Goal: Transaction & Acquisition: Subscribe to service/newsletter

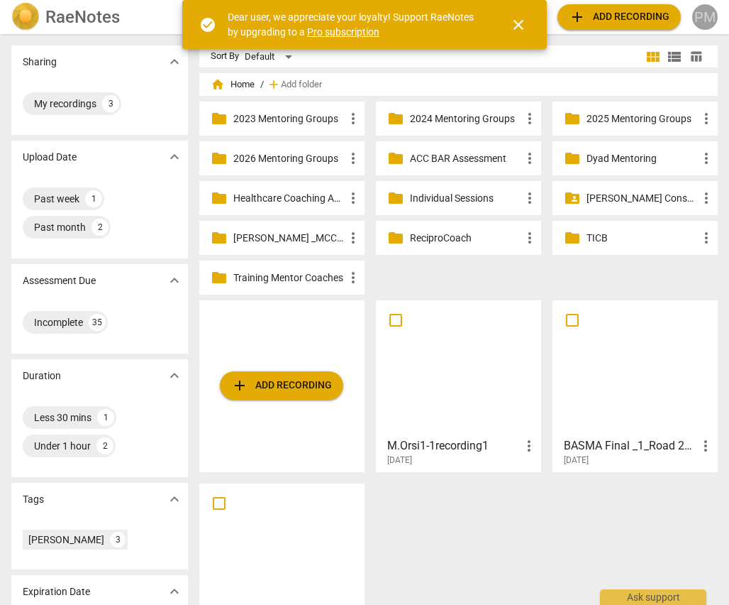
click at [705, 11] on div "PM" at bounding box center [706, 17] width 26 height 26
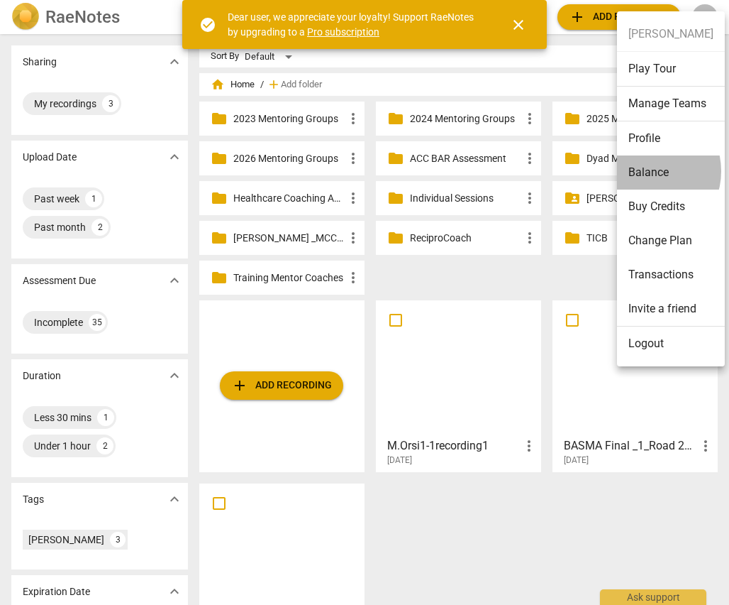
click at [648, 171] on li "Balance" at bounding box center [671, 172] width 108 height 34
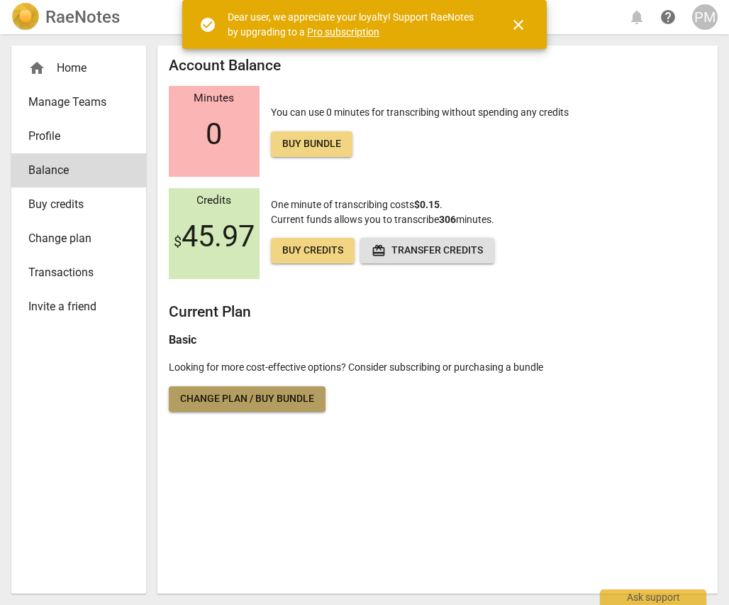
click at [247, 399] on span "Change plan / Buy bundle" at bounding box center [247, 399] width 134 height 14
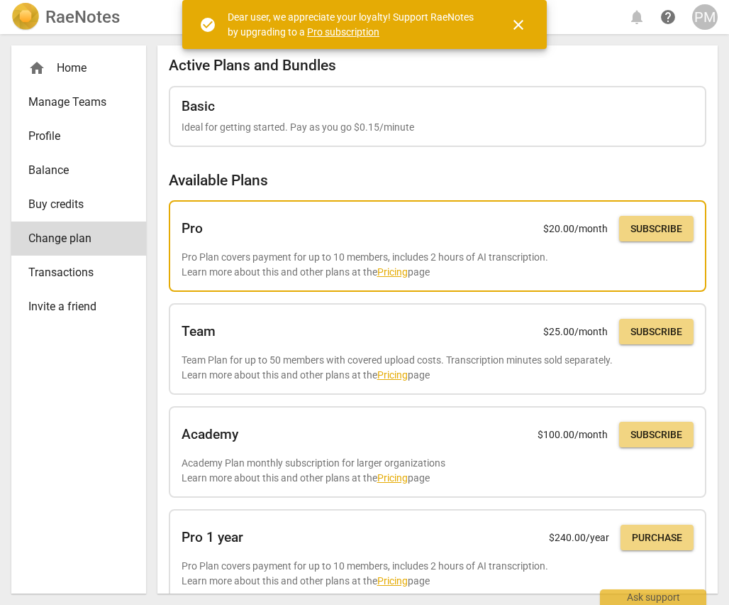
click at [394, 250] on p "Pro Plan covers payment for up to 10 members, includes 2 hours of AI transcript…" at bounding box center [438, 264] width 512 height 29
click at [661, 229] on span "Subscribe" at bounding box center [657, 229] width 52 height 14
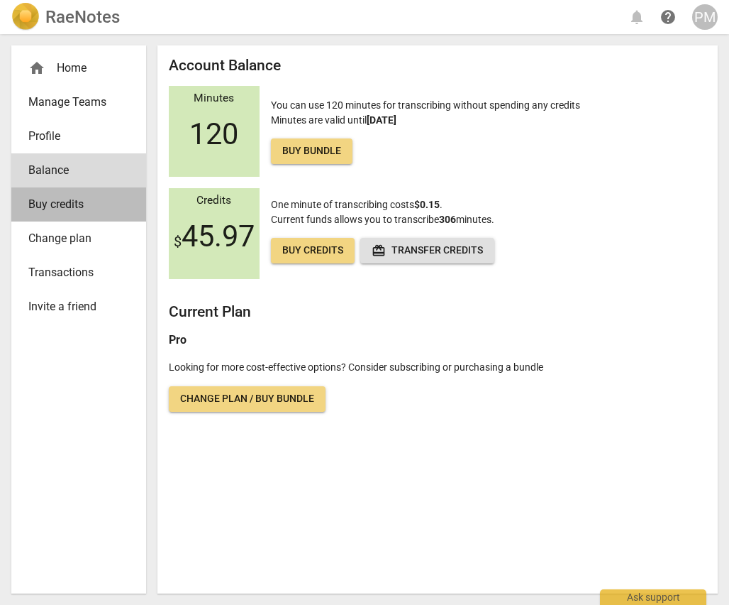
click at [56, 202] on span "Buy credits" at bounding box center [72, 204] width 89 height 17
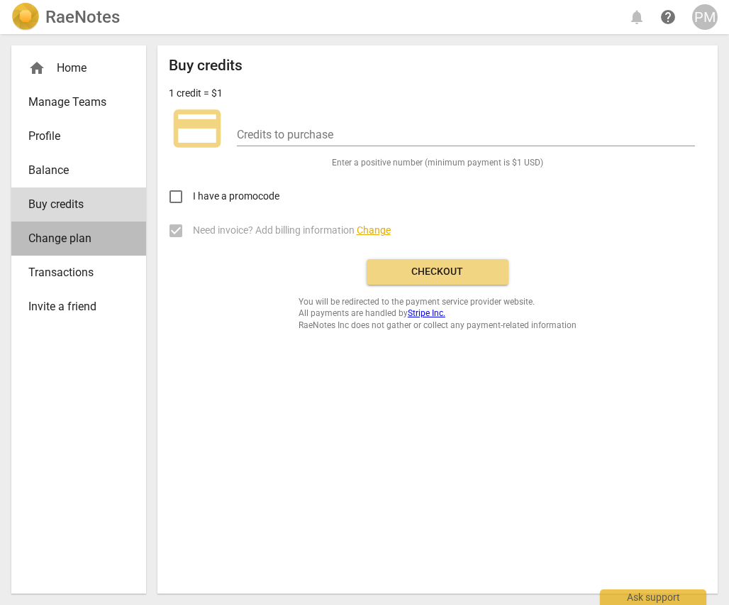
click at [65, 241] on span "Change plan" at bounding box center [72, 238] width 89 height 17
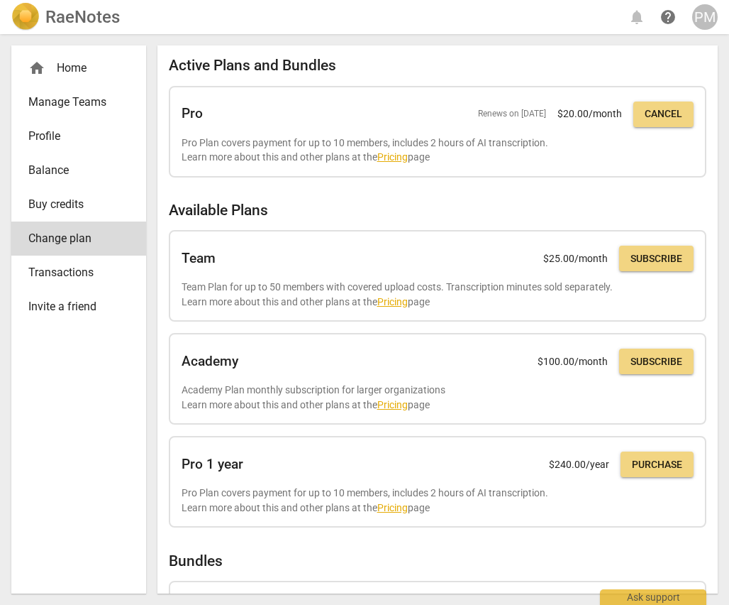
click at [405, 77] on div "Active Plans and Bundles Pro Renews on Sep 14, 2025 $ 20.00 /month Cancel Pro P…" at bounding box center [438, 421] width 538 height 729
